Goal: Transaction & Acquisition: Obtain resource

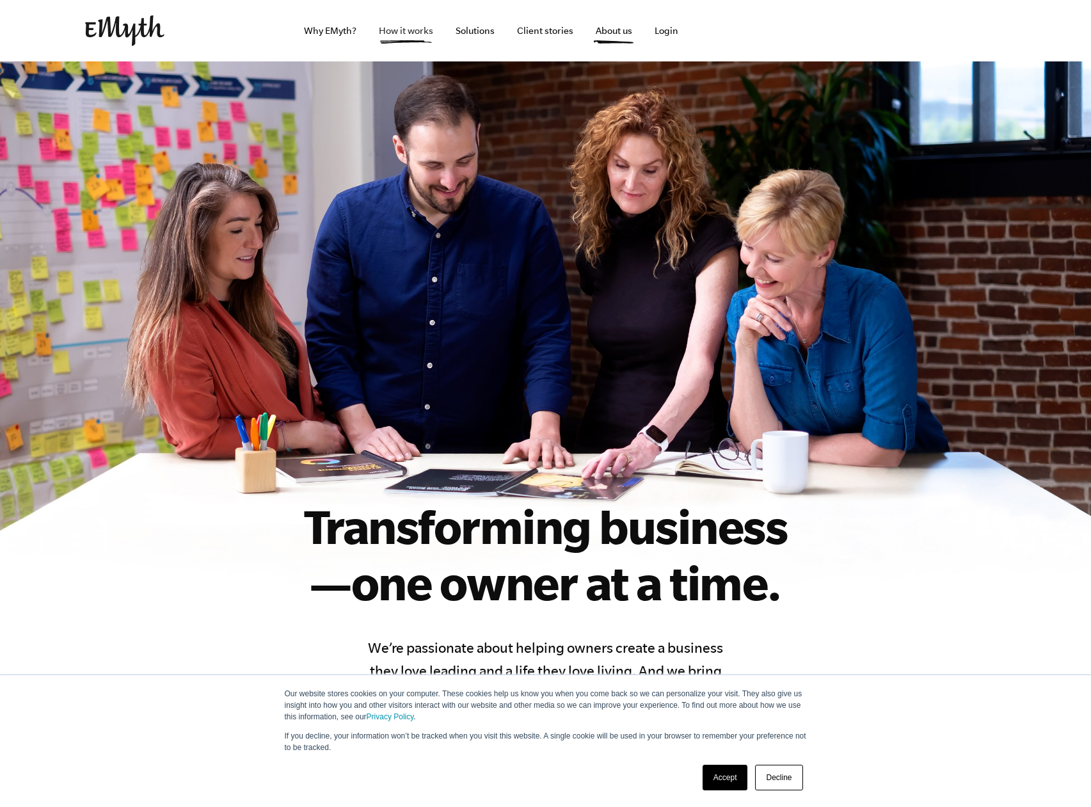
click at [418, 29] on link "How it works" at bounding box center [405, 30] width 75 height 61
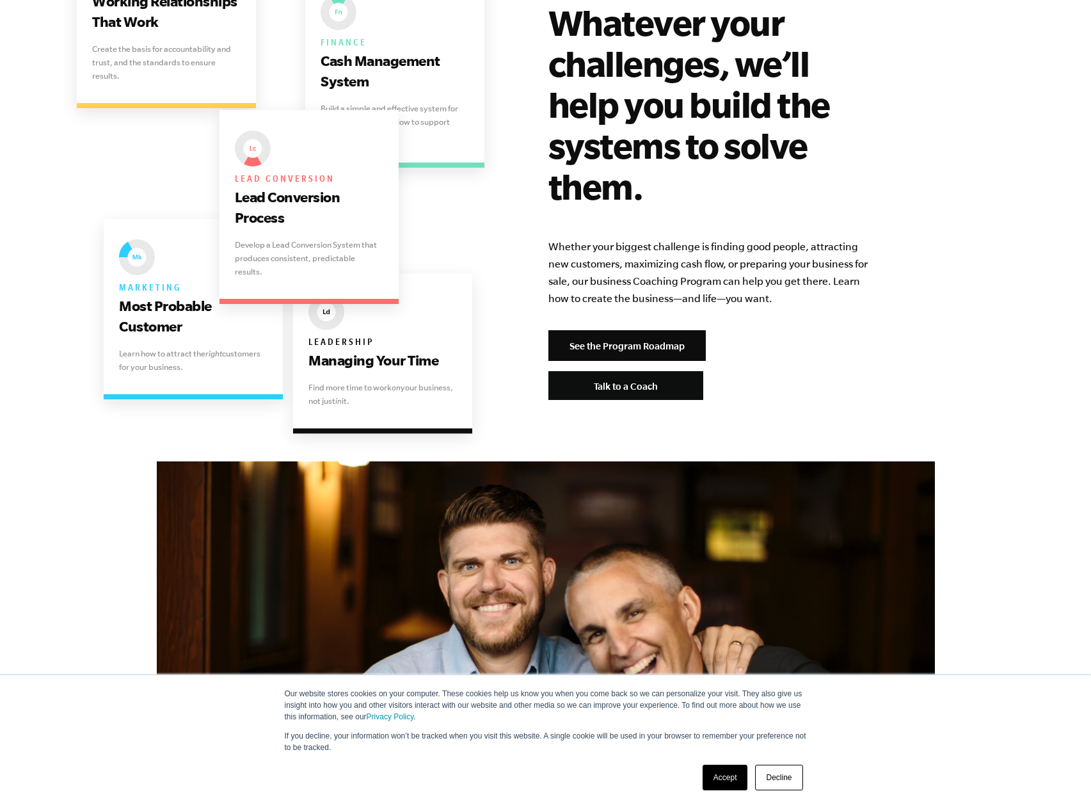
scroll to position [2558, 0]
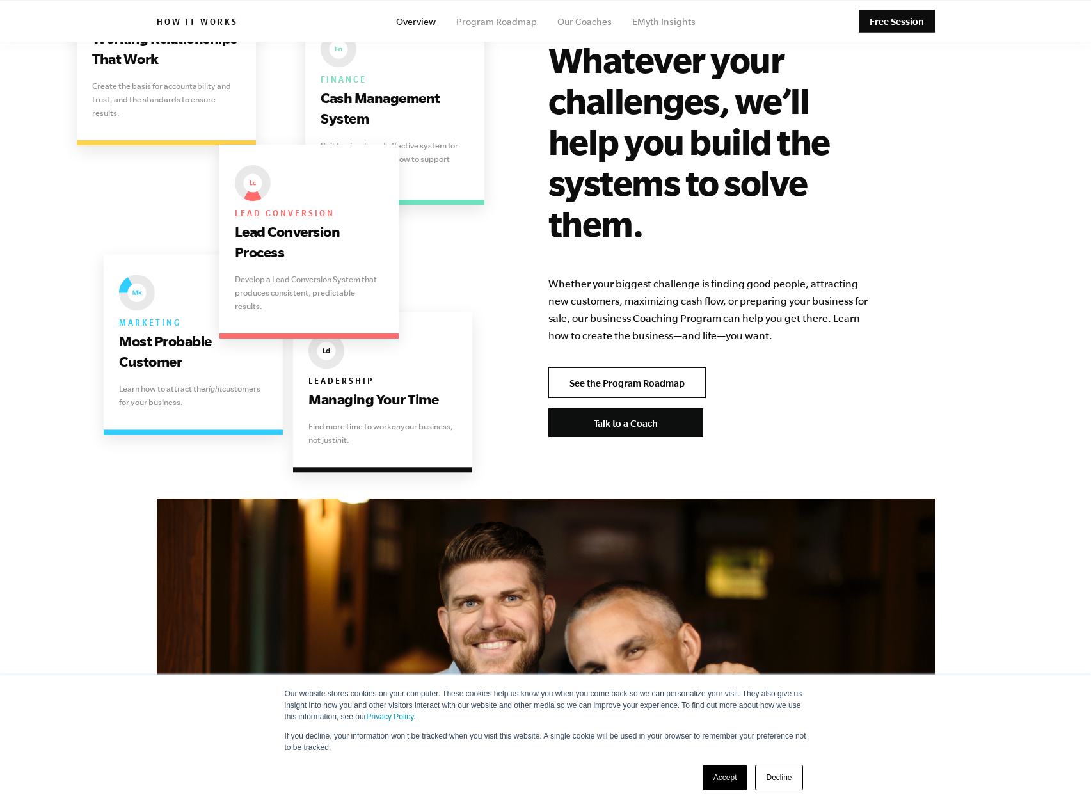
click at [629, 367] on link "See the Program Roadmap" at bounding box center [626, 382] width 157 height 31
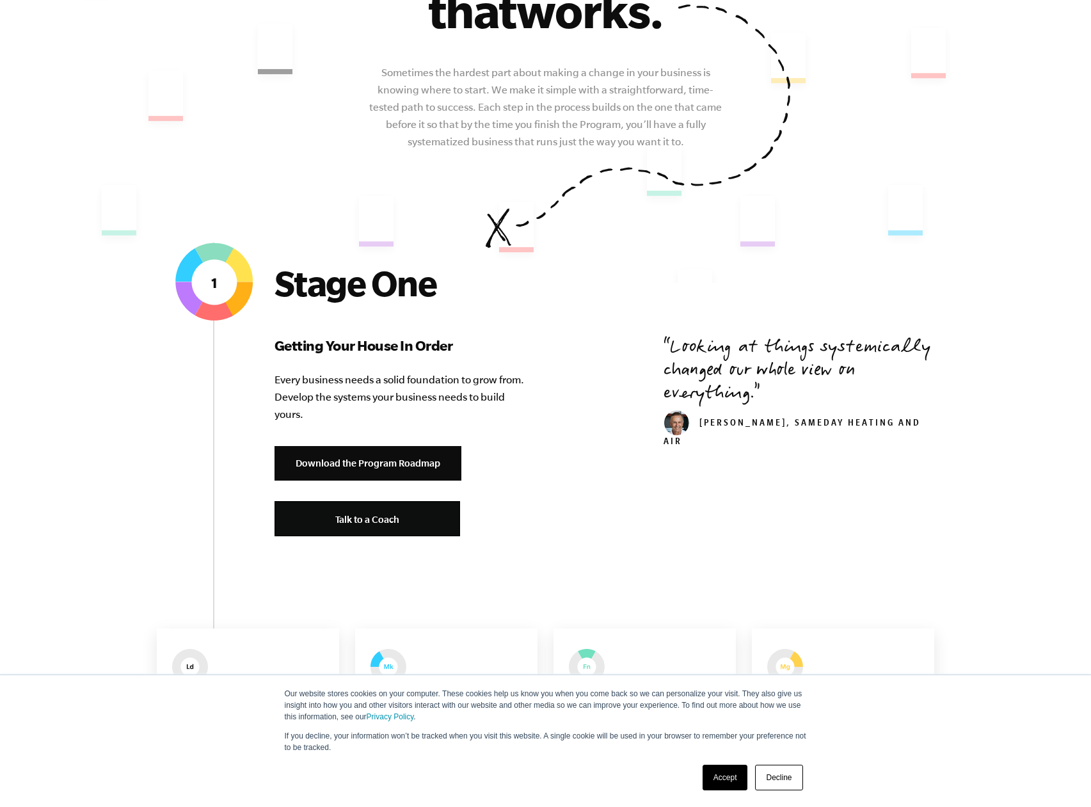
scroll to position [320, 0]
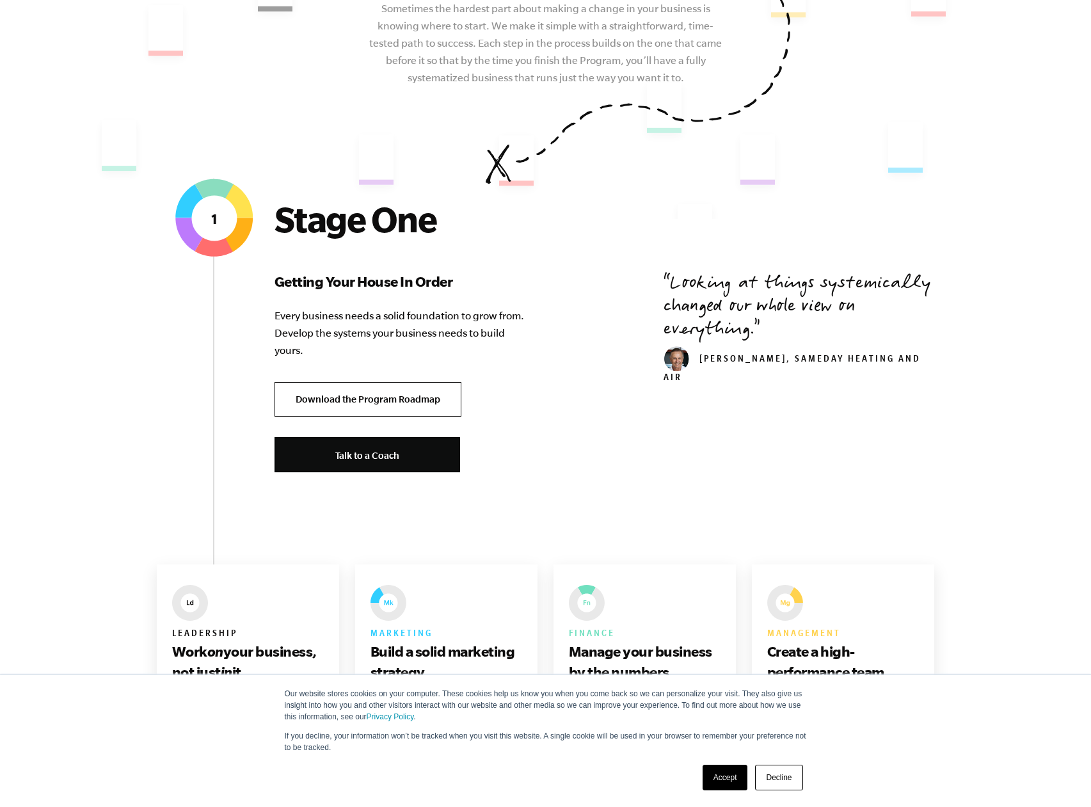
click at [356, 399] on link "Download the Program Roadmap" at bounding box center [367, 399] width 187 height 35
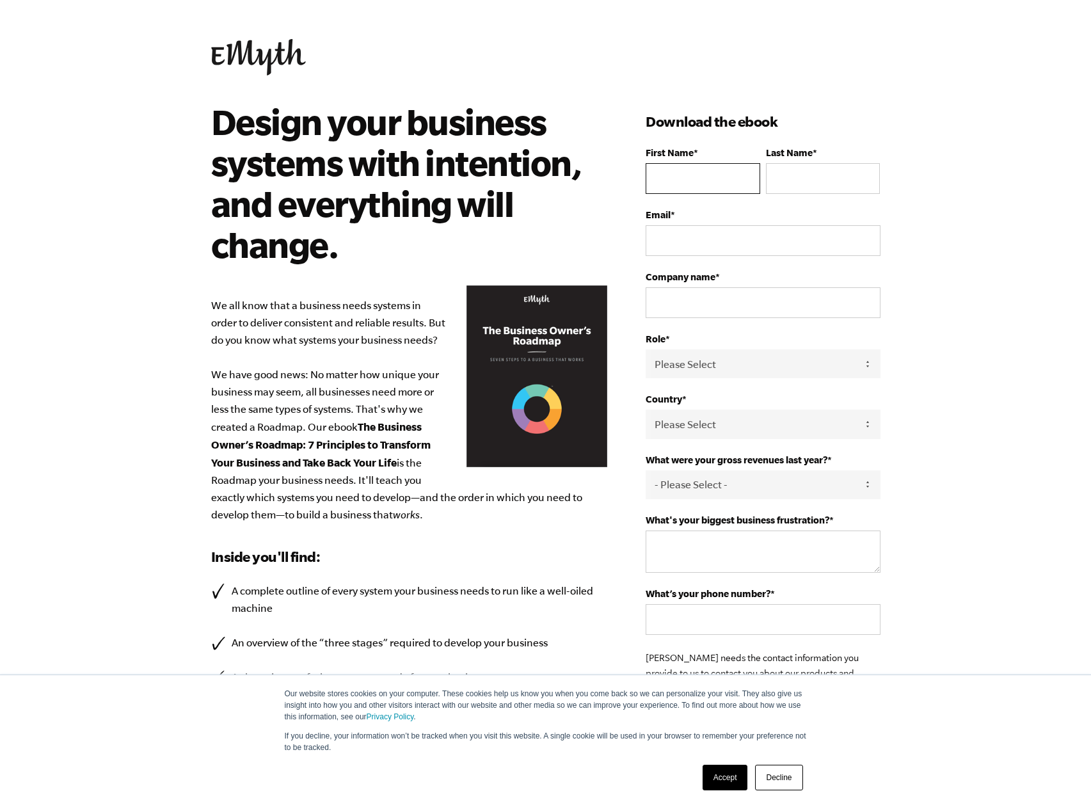
click at [704, 175] on input "First Name *" at bounding box center [702, 178] width 114 height 31
type input "[PERSON_NAME]"
click at [711, 242] on input "Email *" at bounding box center [762, 240] width 234 height 31
type input "lemay@marin-electric.com"
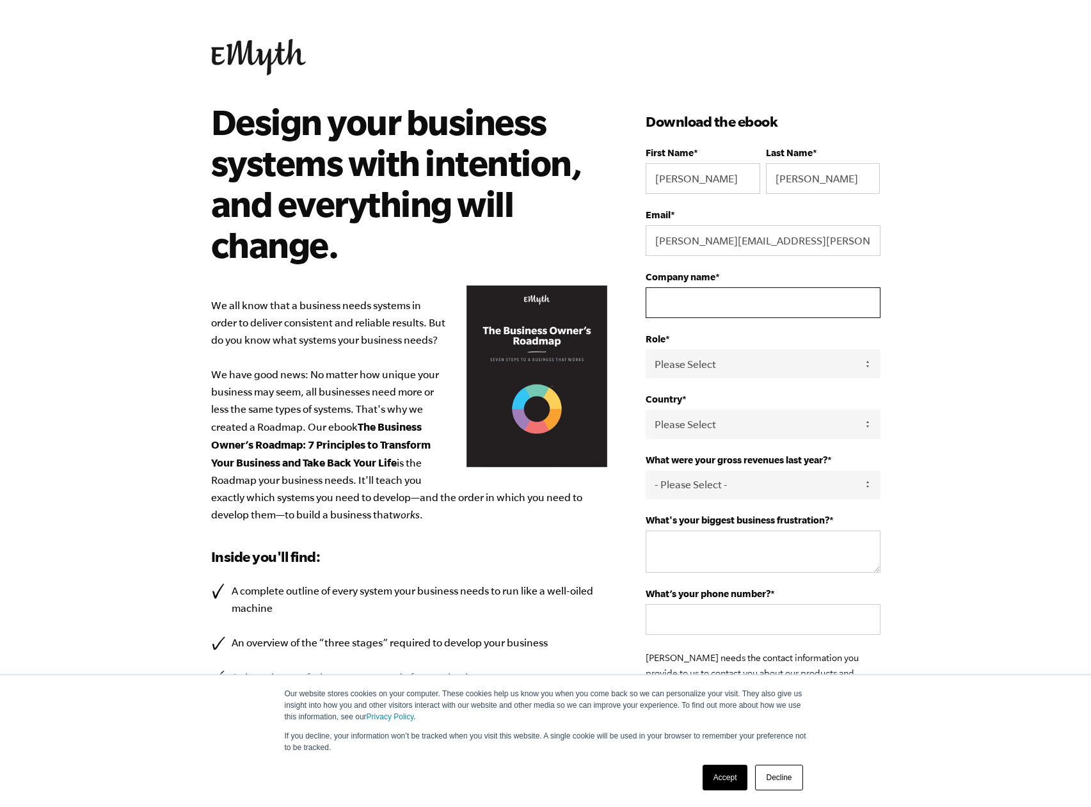
click at [686, 299] on input "Company name *" at bounding box center [762, 302] width 234 height 31
type input "Marin Electrical Solutions, LLC"
select select "United States"
type input "13059925457"
click at [736, 365] on select "Please Select Owner Partner / Co-Owner Executive Employee / Other" at bounding box center [762, 363] width 234 height 29
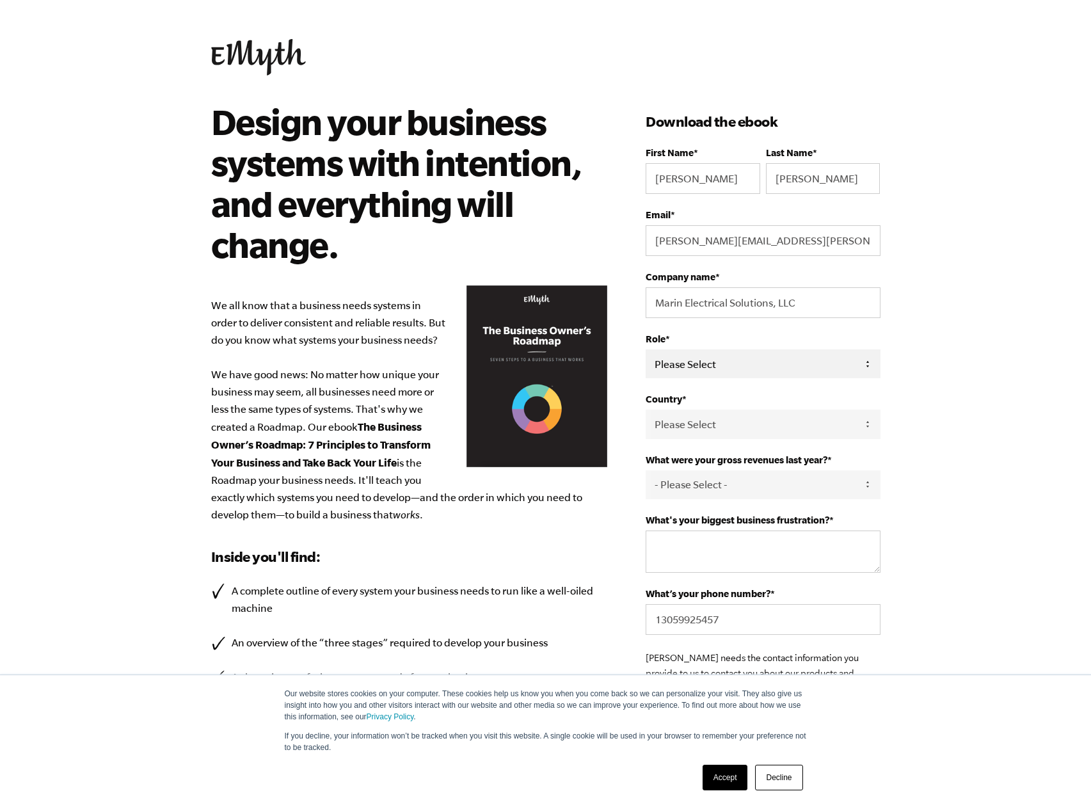
select select "Owner"
click at [645, 349] on select "Please Select Owner Partner / Co-Owner Executive Employee / Other" at bounding box center [762, 363] width 234 height 29
click at [739, 422] on select "Please Select United States Afghanistan Åland Islands Albania Algeria American …" at bounding box center [762, 423] width 234 height 29
click at [645, 409] on select "Please Select United States Afghanistan Åland Islands Albania Algeria American …" at bounding box center [762, 423] width 234 height 29
click at [736, 486] on select "- Please Select - 0-75K 76-150K 151-275K 276-500K 501-750K 751-1M 1-2.5M 2.5-5M…" at bounding box center [762, 484] width 234 height 29
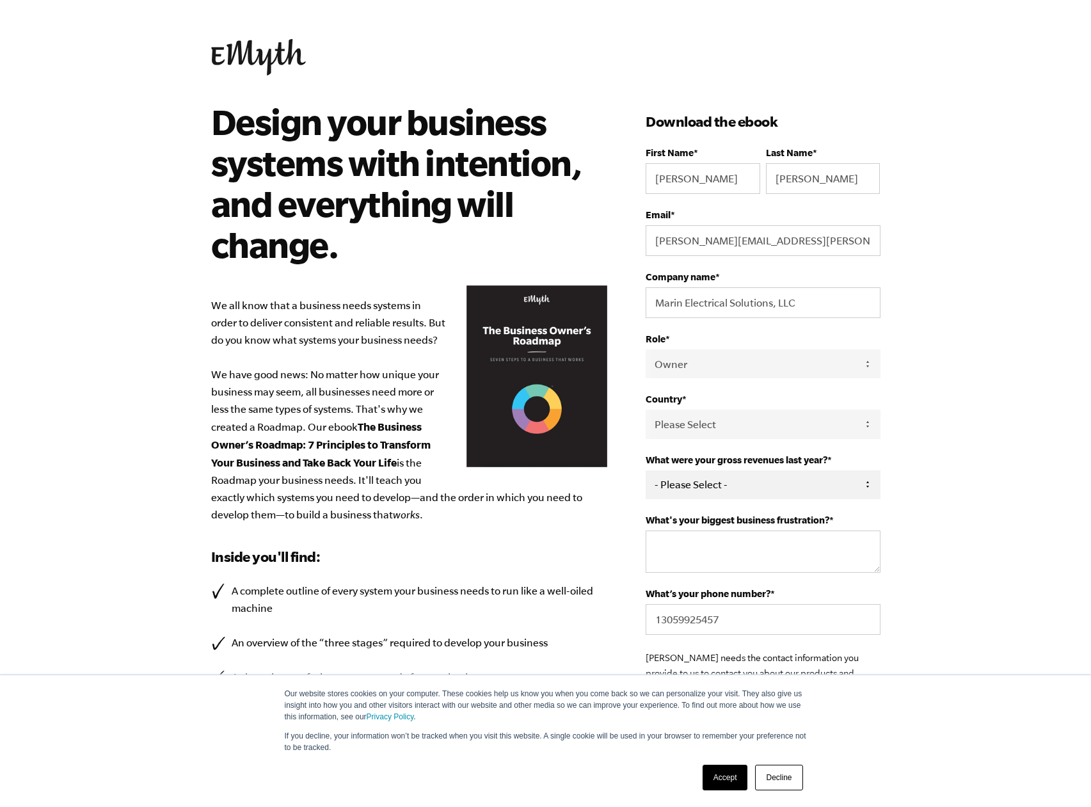
select select "1-2.5M"
click at [645, 470] on select "- Please Select - 0-75K 76-150K 151-275K 276-500K 501-750K 751-1M 1-2.5M 2.5-5M…" at bounding box center [762, 484] width 234 height 29
click at [757, 542] on textarea "What's your biggest business frustration? *" at bounding box center [762, 551] width 234 height 42
type textarea "Financials"
drag, startPoint x: 1009, startPoint y: 510, endPoint x: 956, endPoint y: 519, distance: 53.8
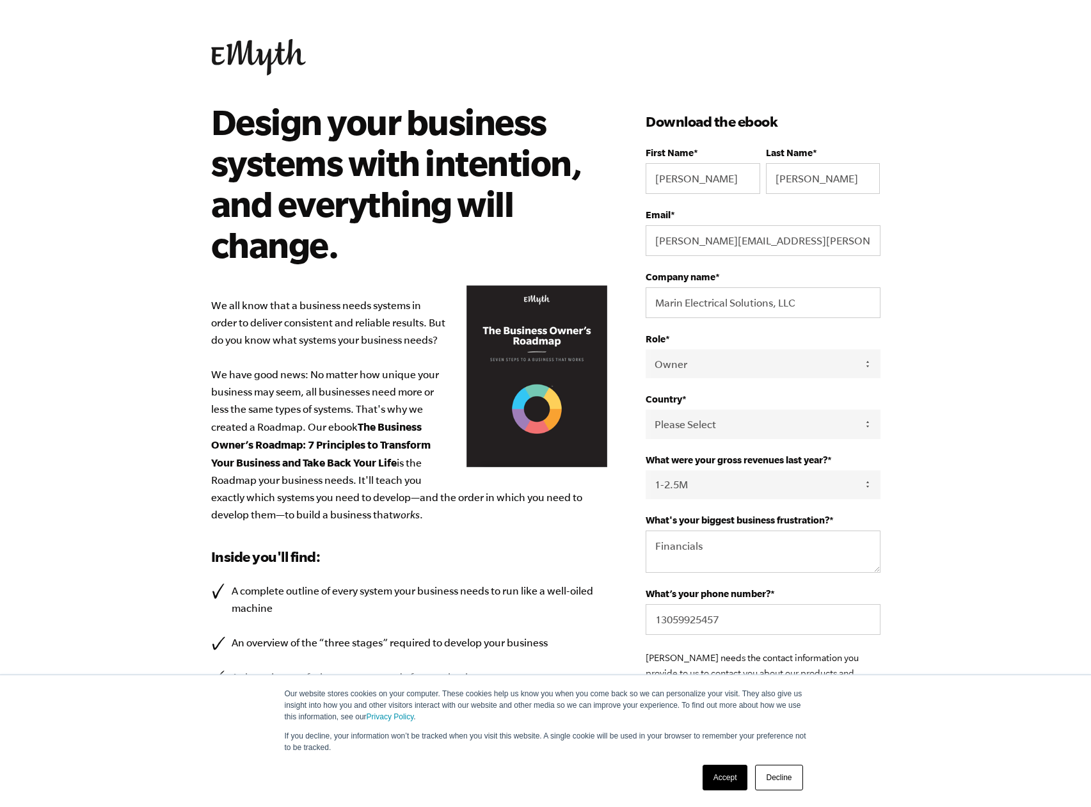
click at [1008, 510] on body "Our website stores cookies on your computer. These cookies help us know you whe…" at bounding box center [545, 403] width 1091 height 807
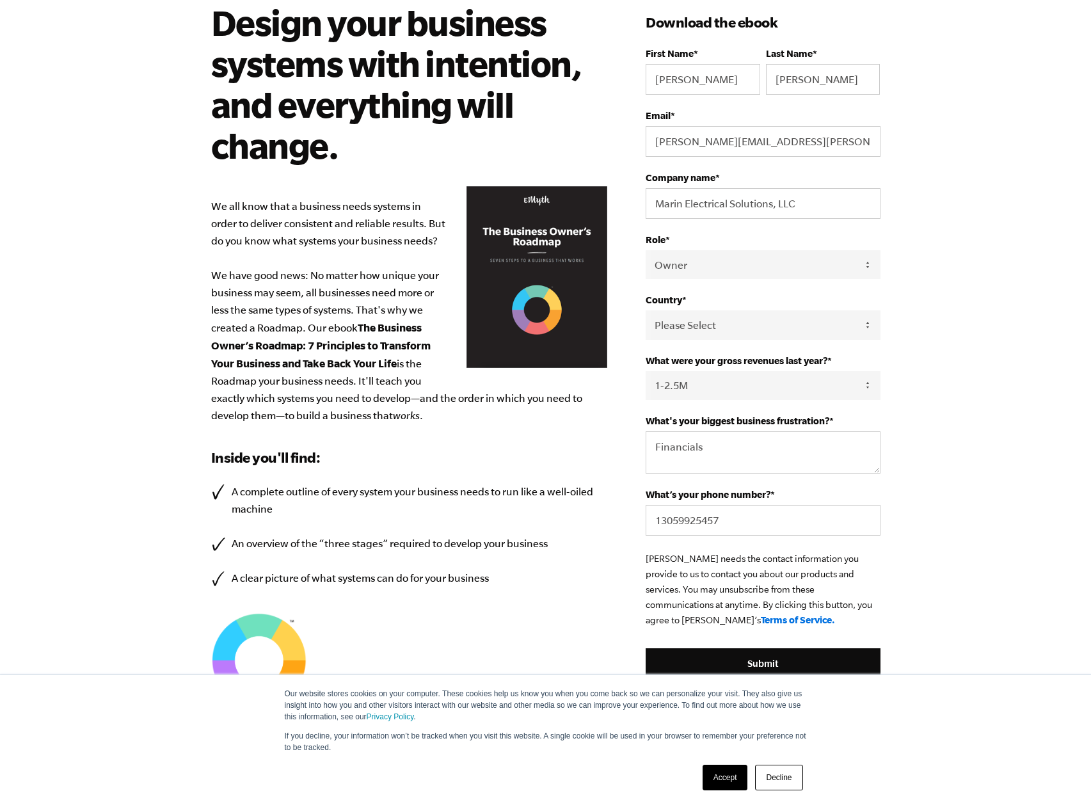
scroll to position [235, 0]
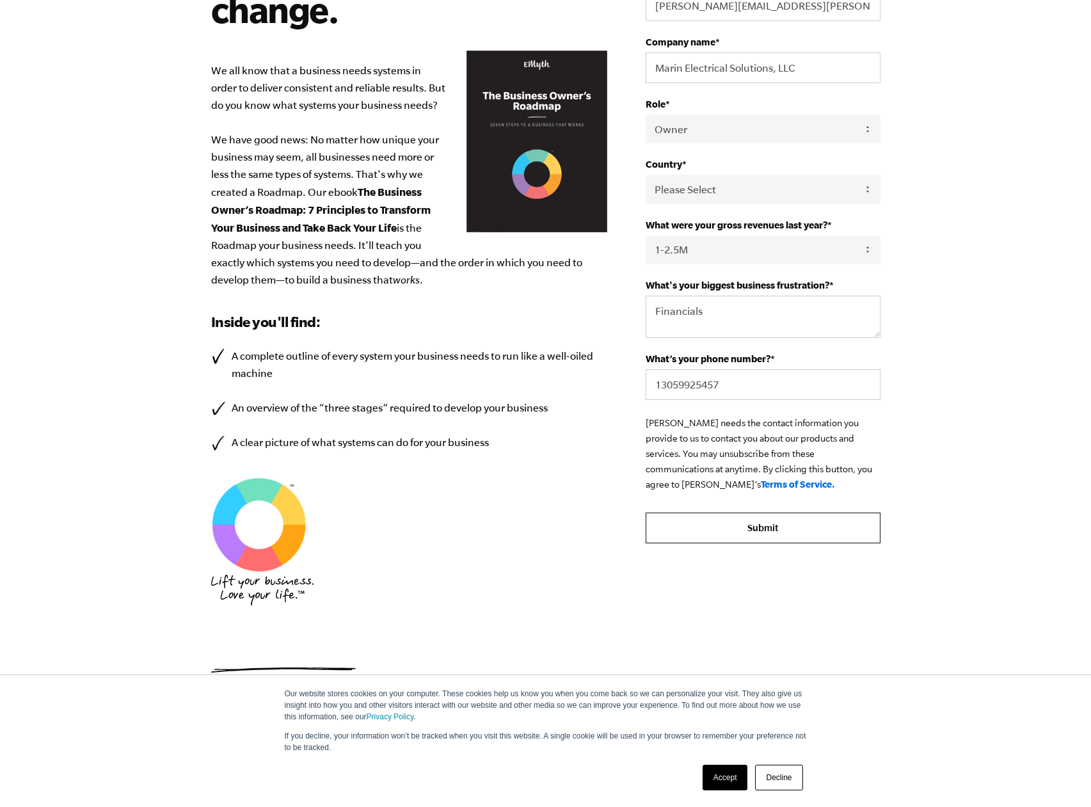
click at [739, 528] on input "Submit" at bounding box center [762, 527] width 234 height 31
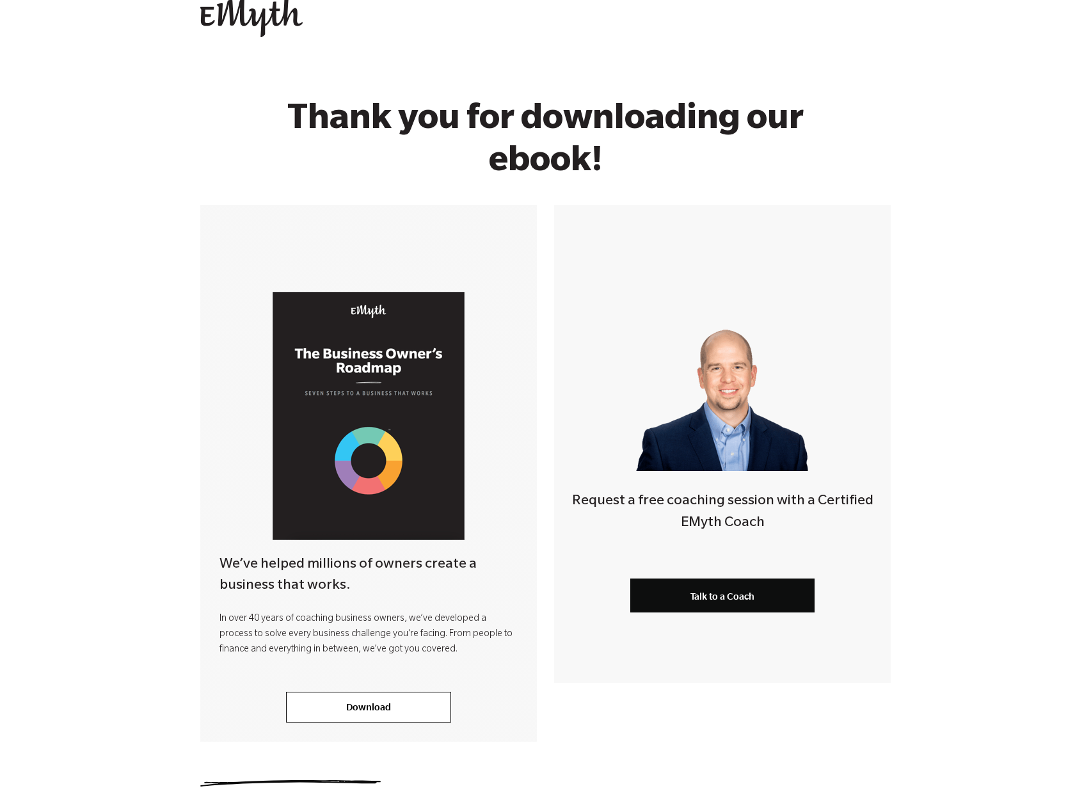
scroll to position [128, 0]
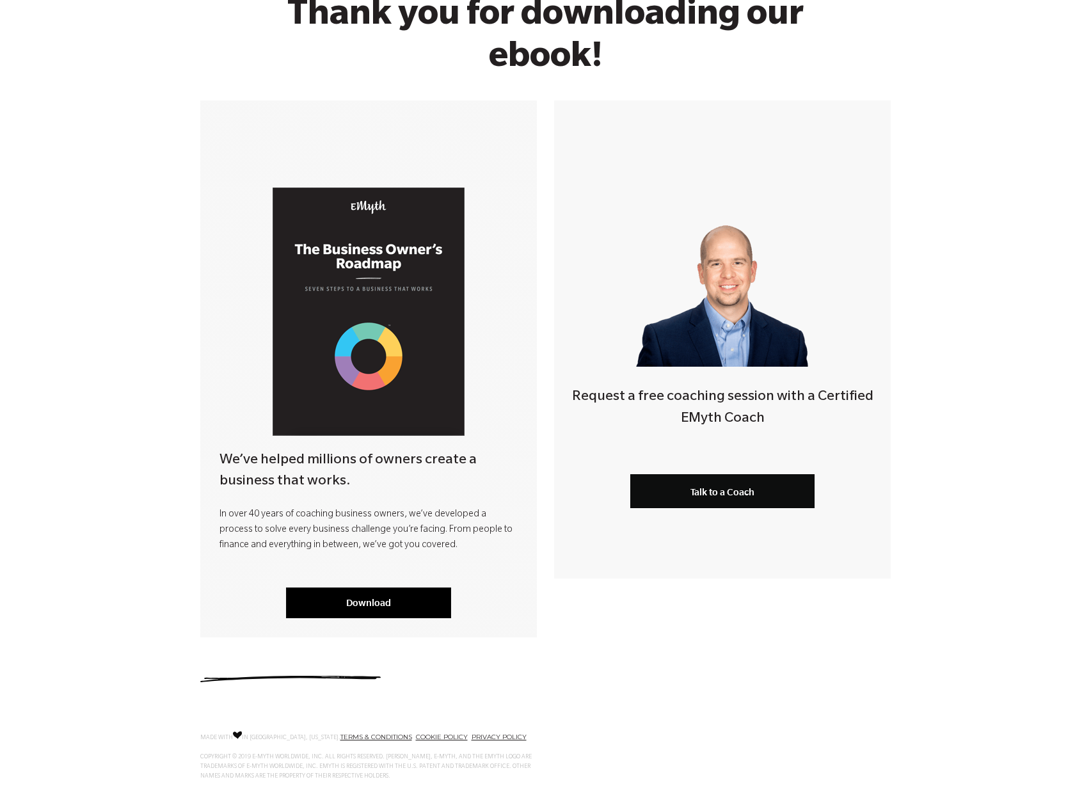
click at [387, 597] on link "Download" at bounding box center [368, 602] width 165 height 31
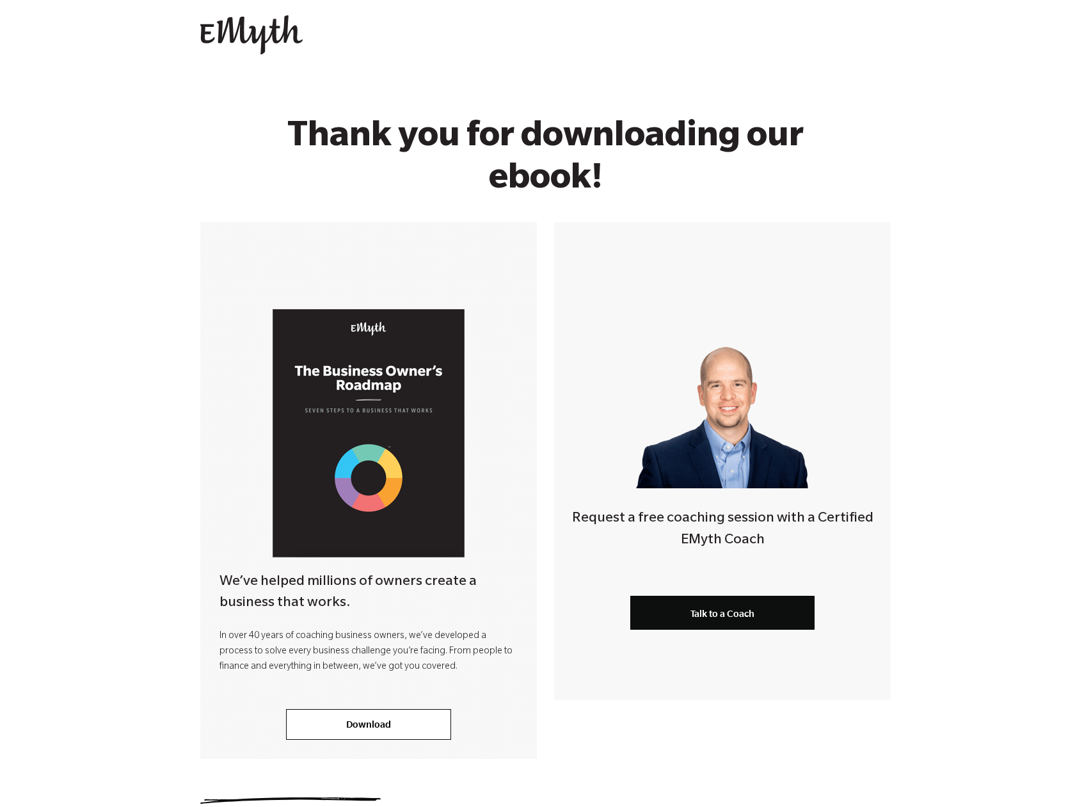
scroll to position [0, 0]
